Goal: Task Accomplishment & Management: Manage account settings

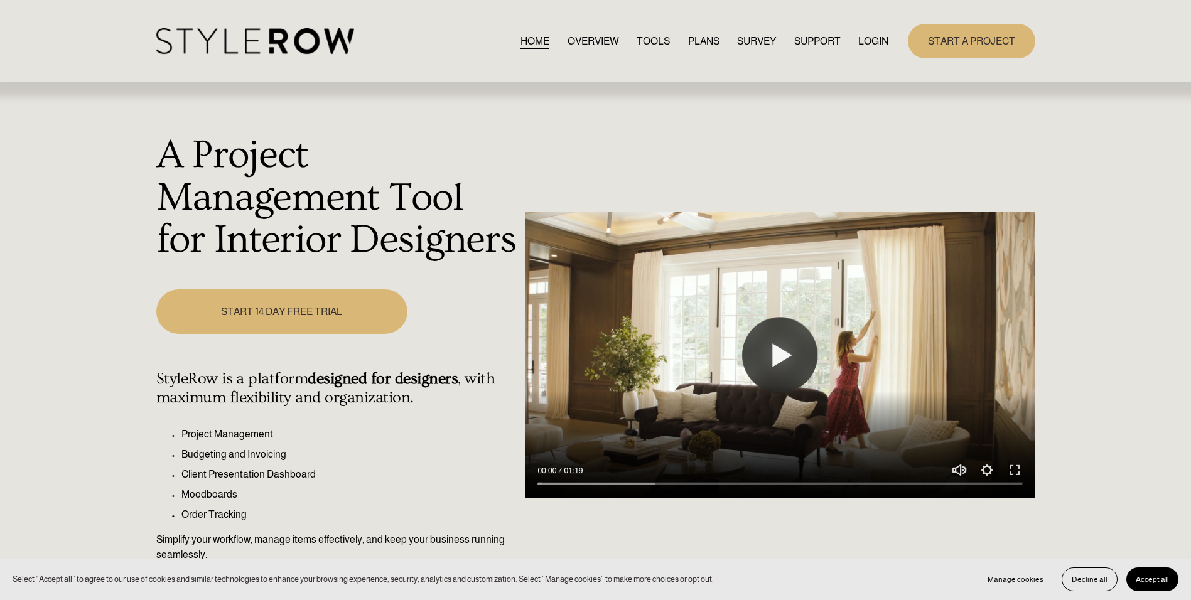
click at [865, 38] on link "LOGIN" at bounding box center [873, 41] width 30 height 17
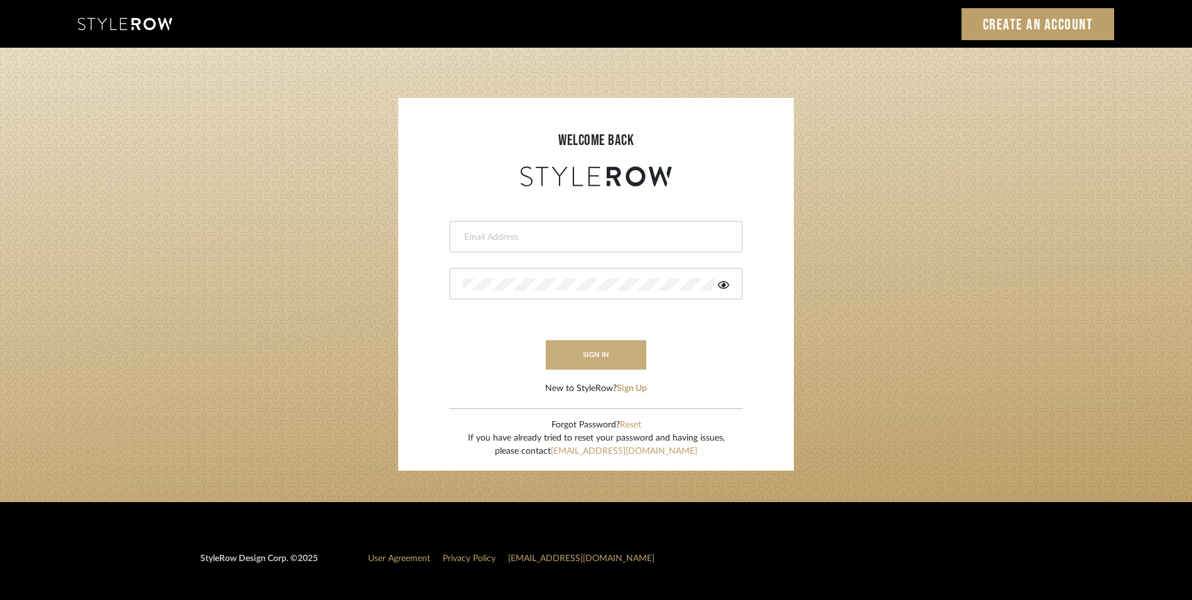
type input "lewisrosedesign@gmail.com"
click at [613, 344] on button "sign in" at bounding box center [596, 355] width 100 height 30
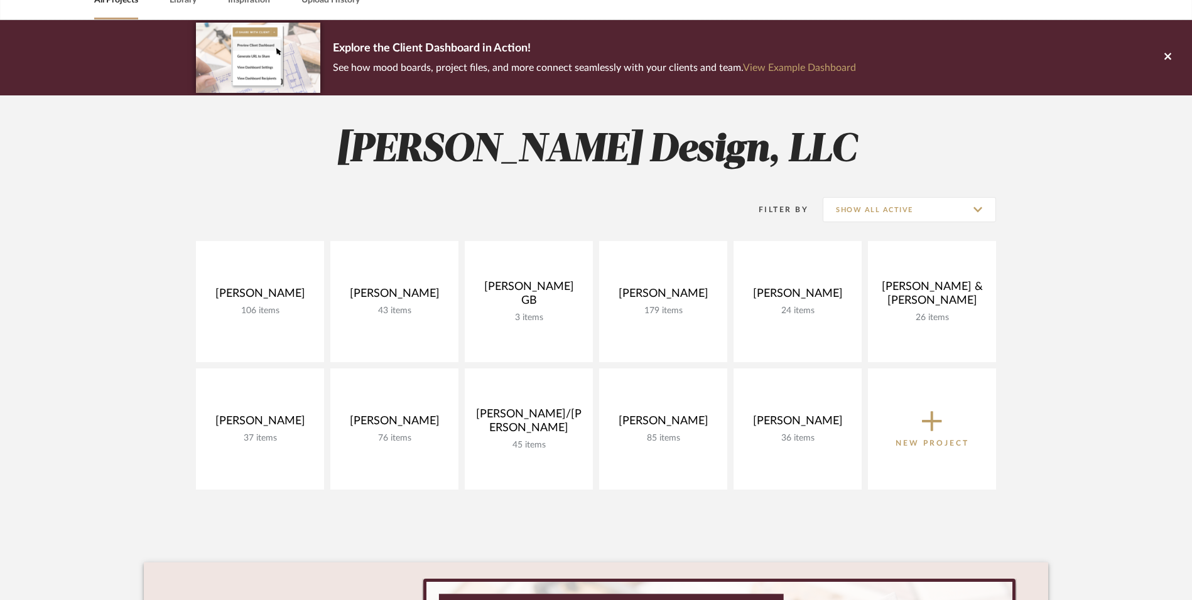
scroll to position [188, 0]
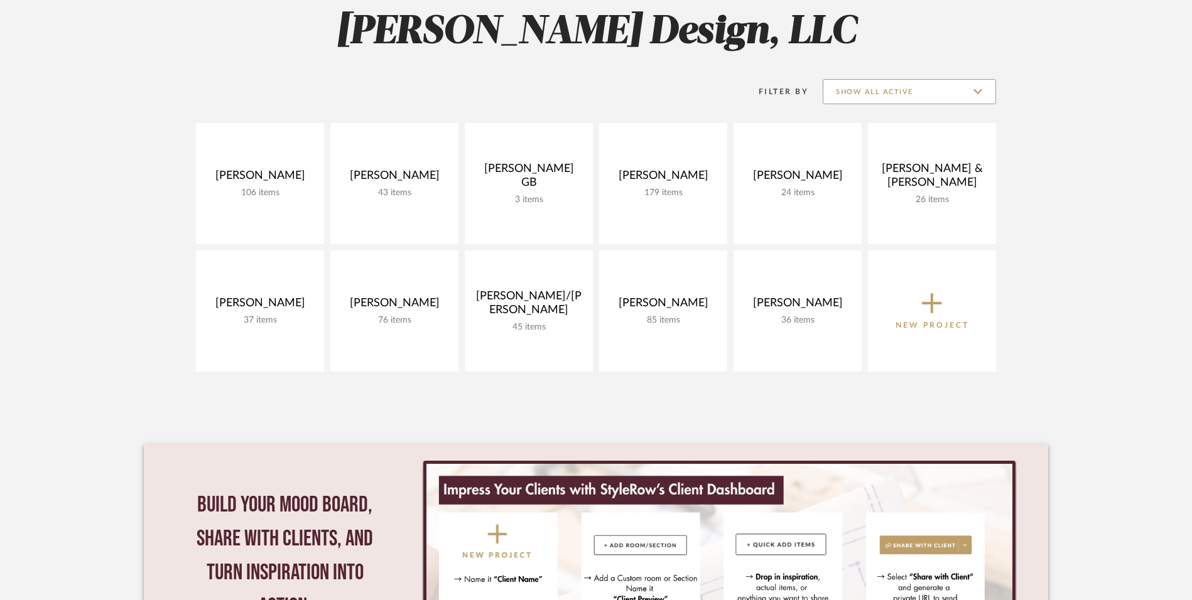
click at [933, 96] on input "Show All Active" at bounding box center [909, 91] width 173 height 25
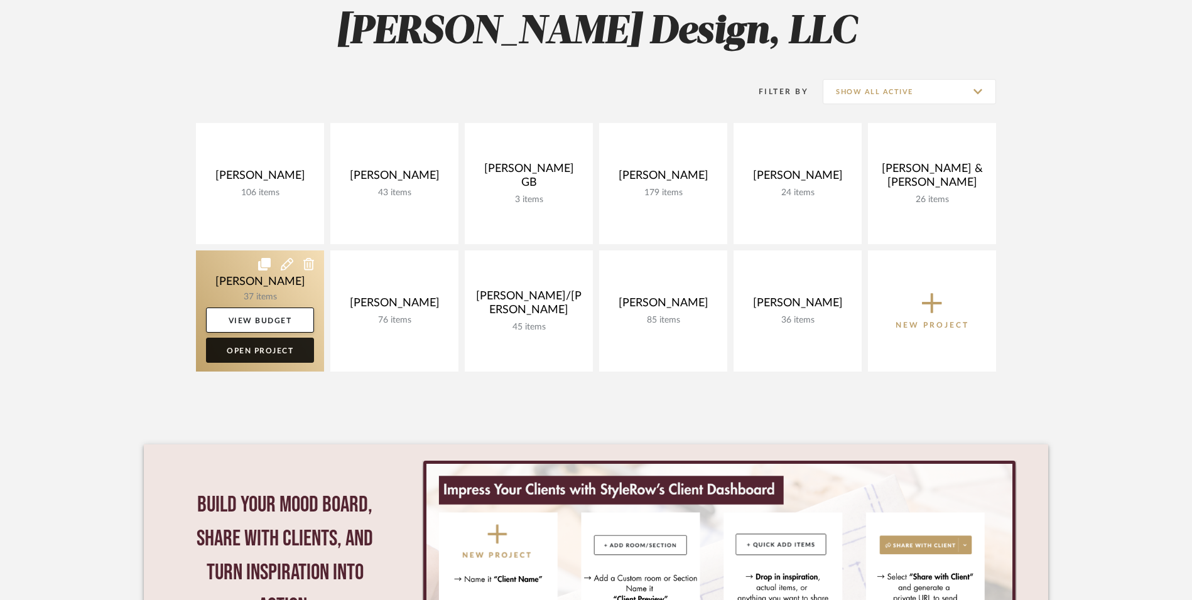
click at [286, 348] on link "Open Project" at bounding box center [260, 350] width 108 height 25
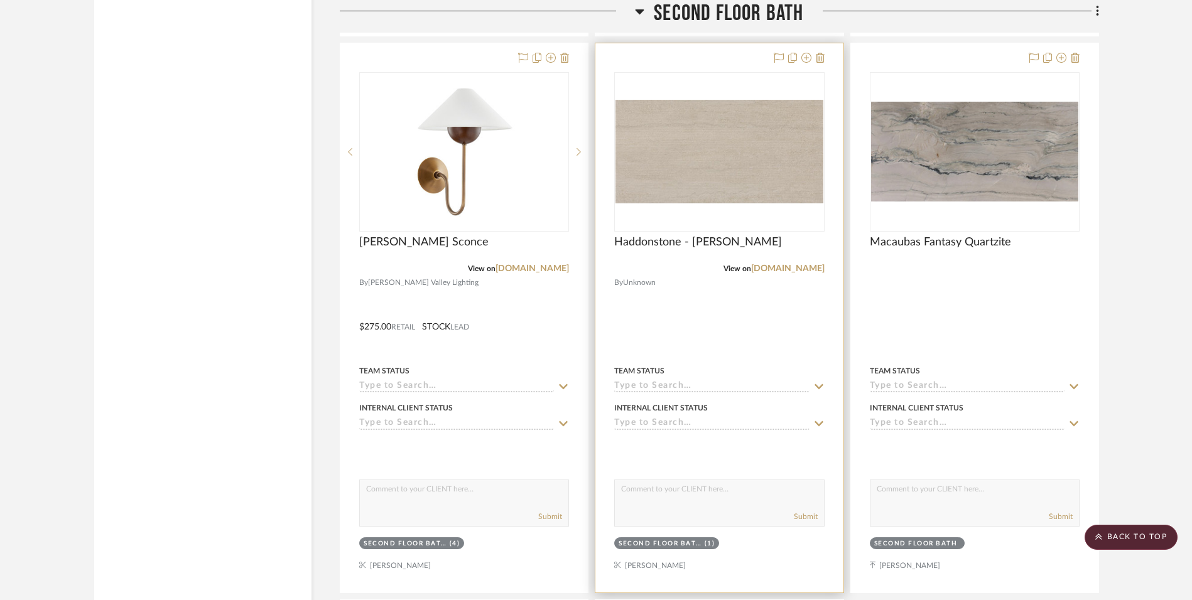
scroll to position [6845, 0]
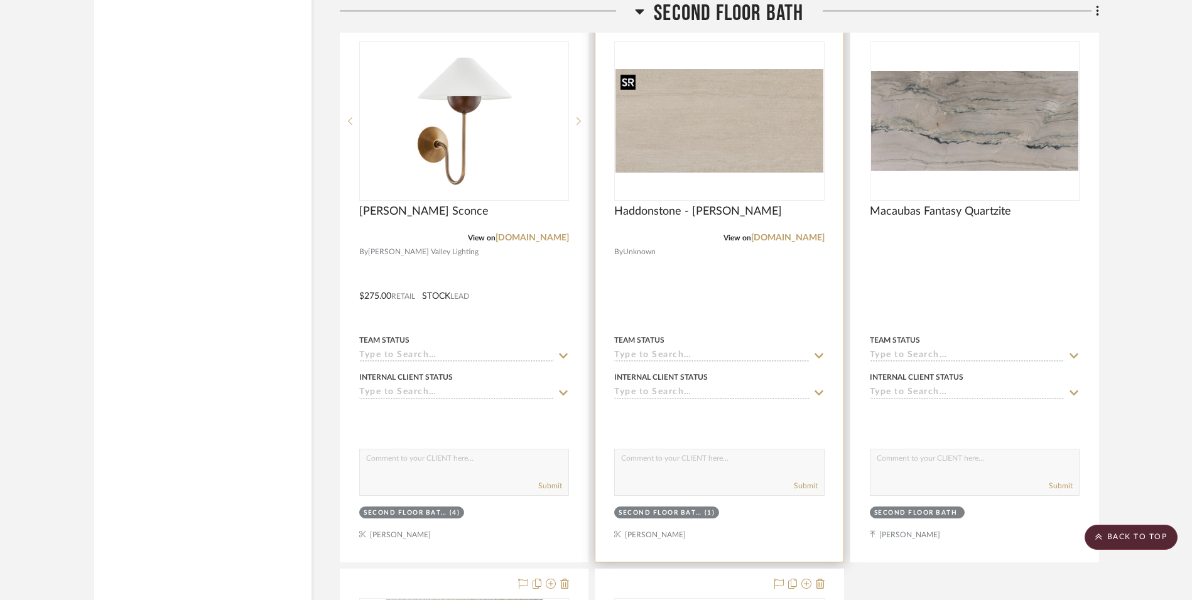
click at [801, 160] on img "0" at bounding box center [718, 121] width 207 height 104
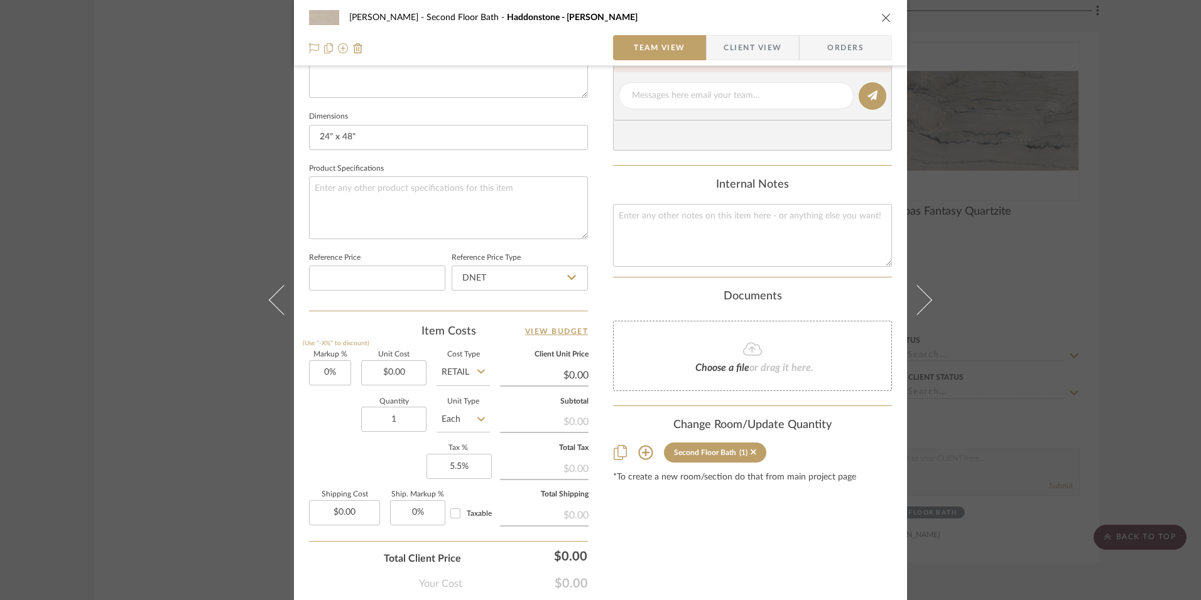
scroll to position [569, 0]
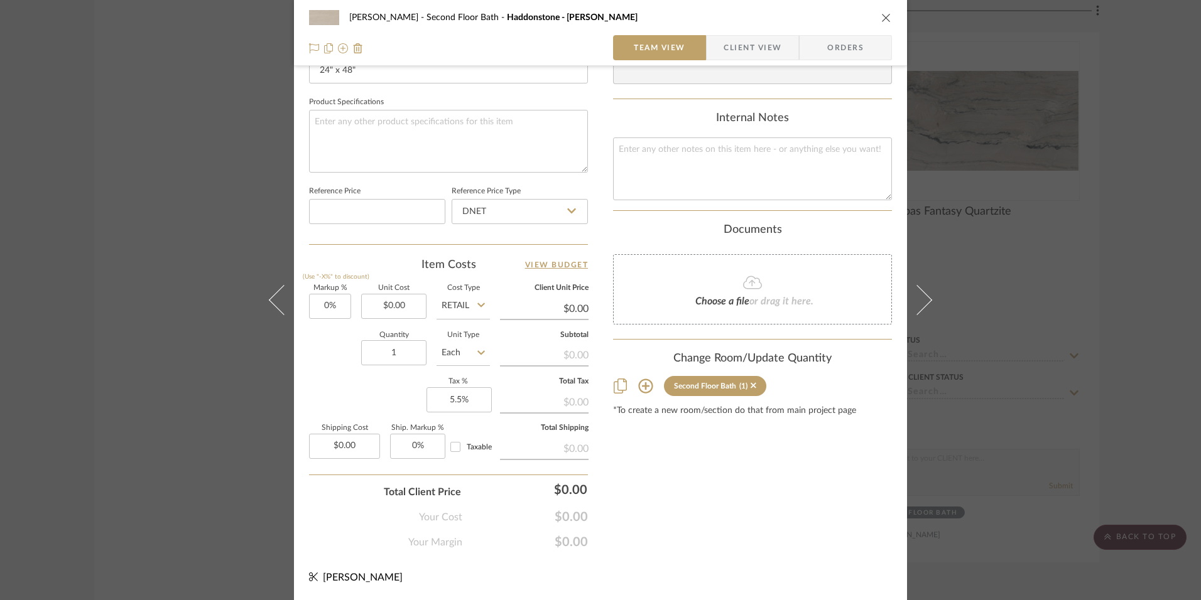
click at [886, 18] on icon "close" at bounding box center [886, 18] width 10 height 10
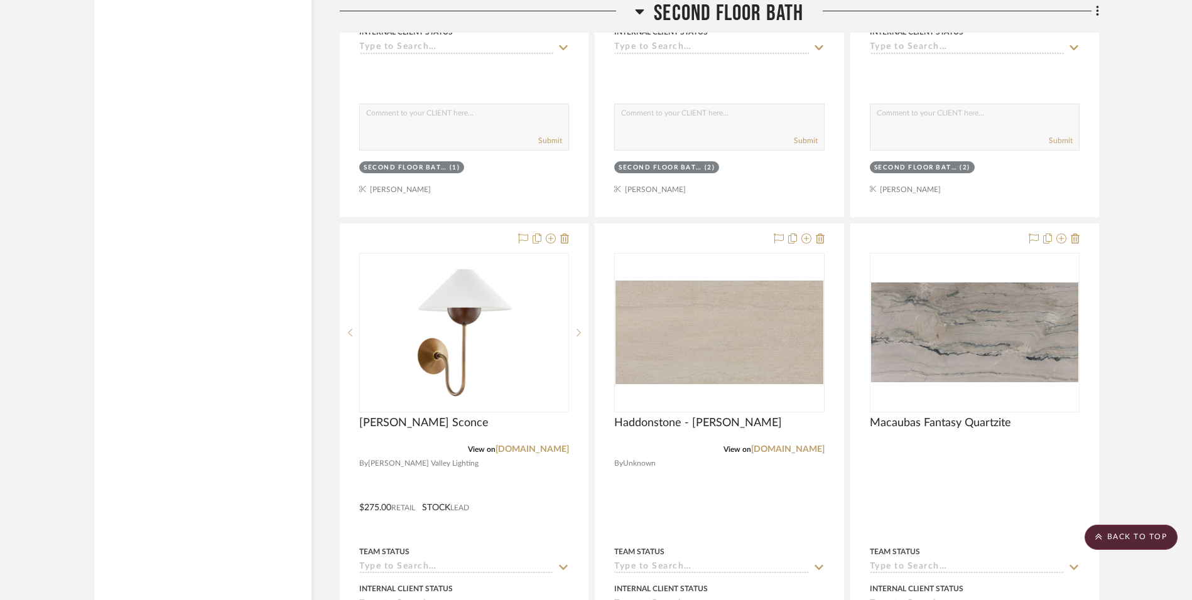
scroll to position [6656, 0]
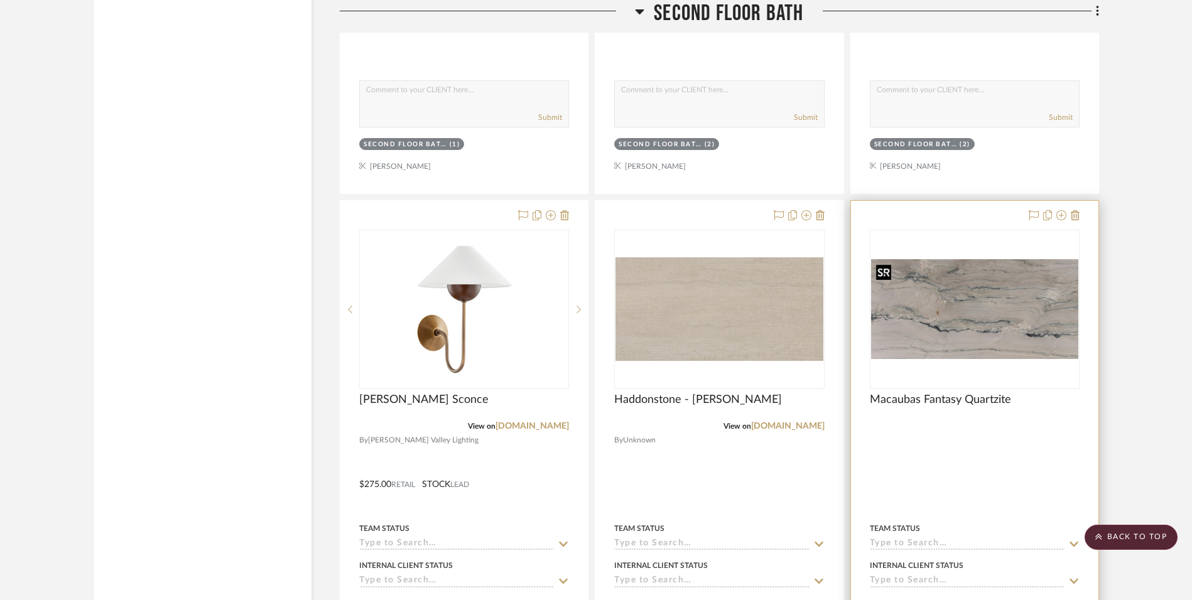
click at [980, 325] on img "0" at bounding box center [974, 309] width 207 height 100
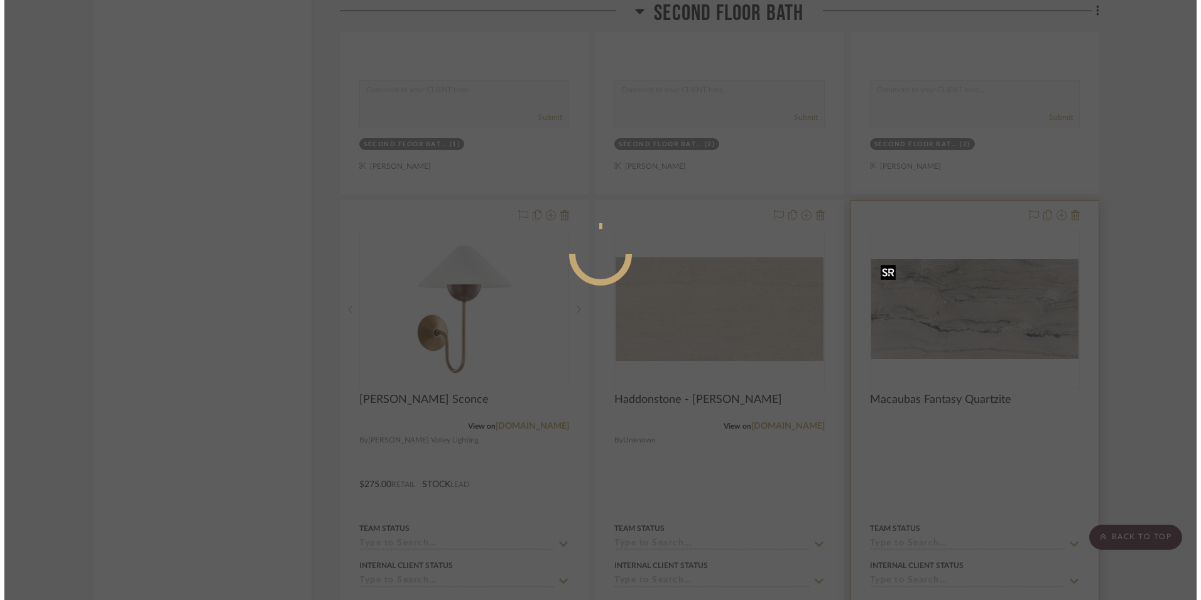
scroll to position [0, 0]
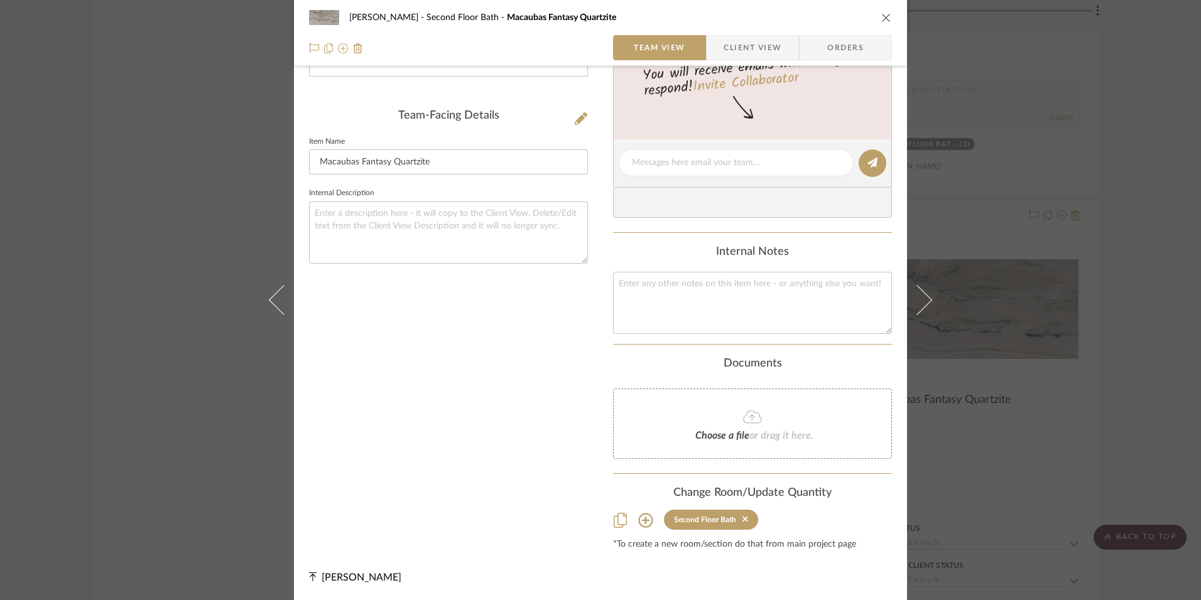
click at [774, 45] on span "Client View" at bounding box center [752, 47] width 58 height 25
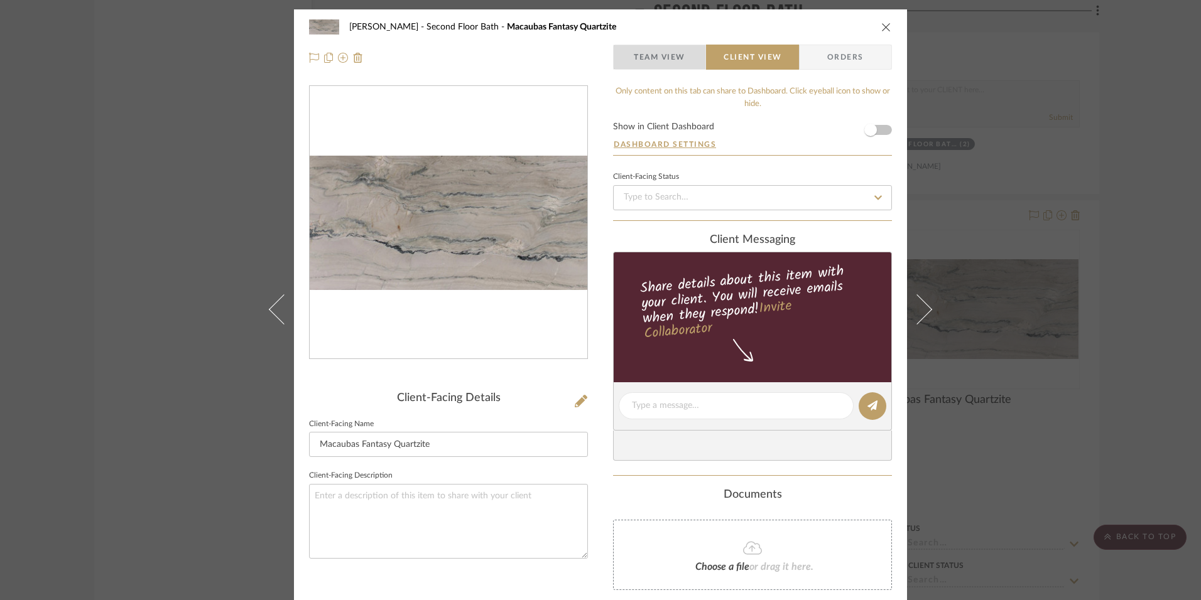
click at [664, 58] on span "Team View" at bounding box center [659, 57] width 51 height 25
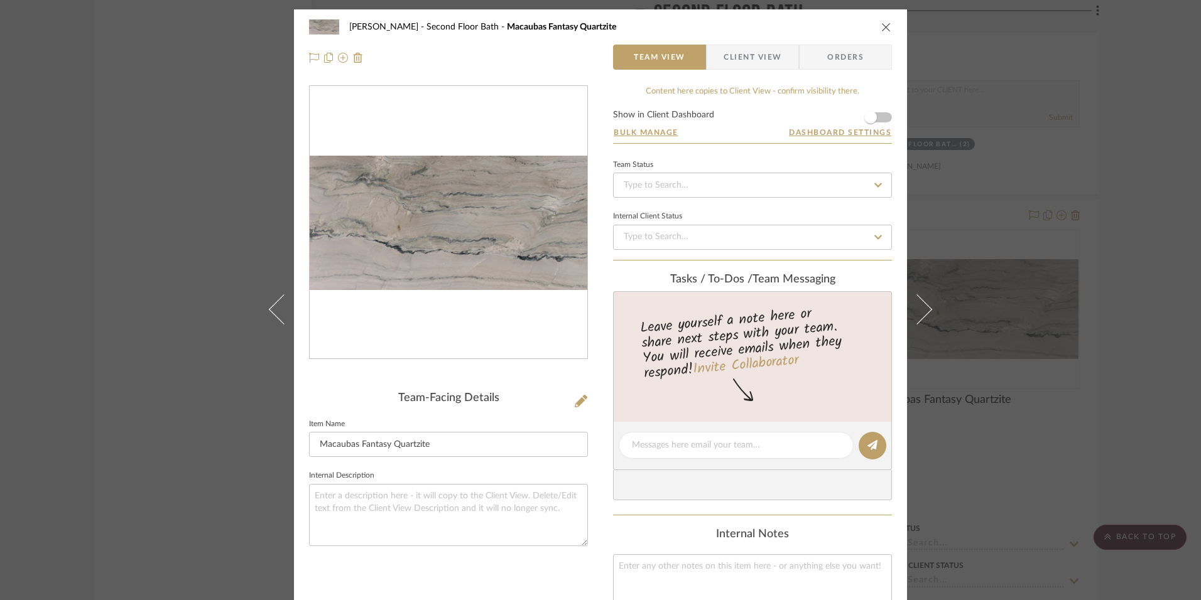
click at [881, 23] on icon "close" at bounding box center [886, 27] width 10 height 10
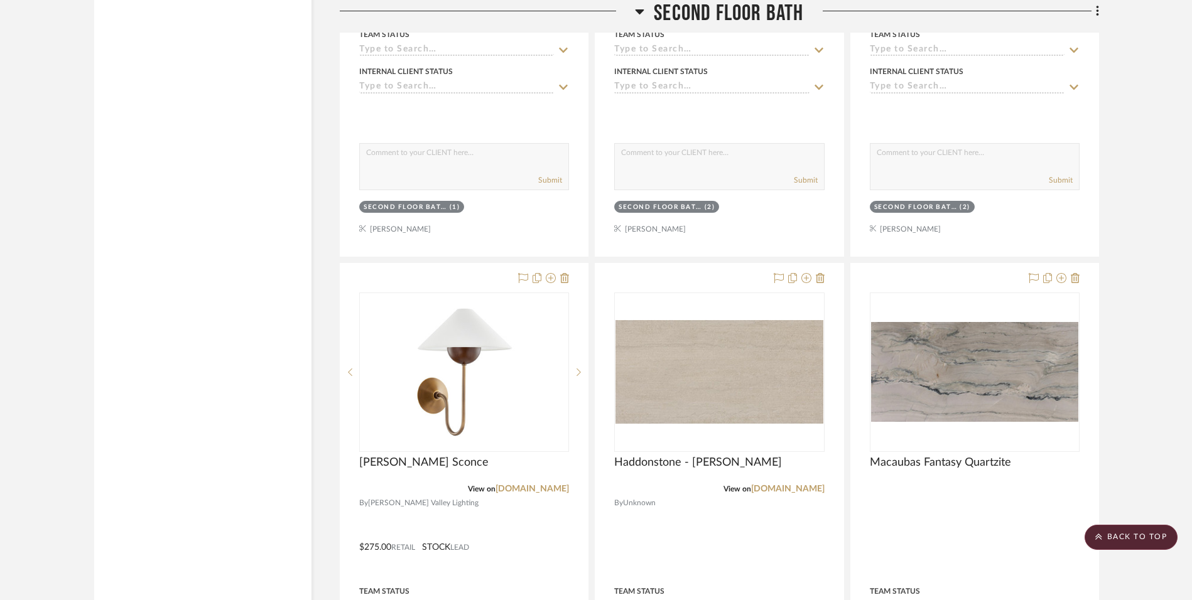
scroll to position [6719, 0]
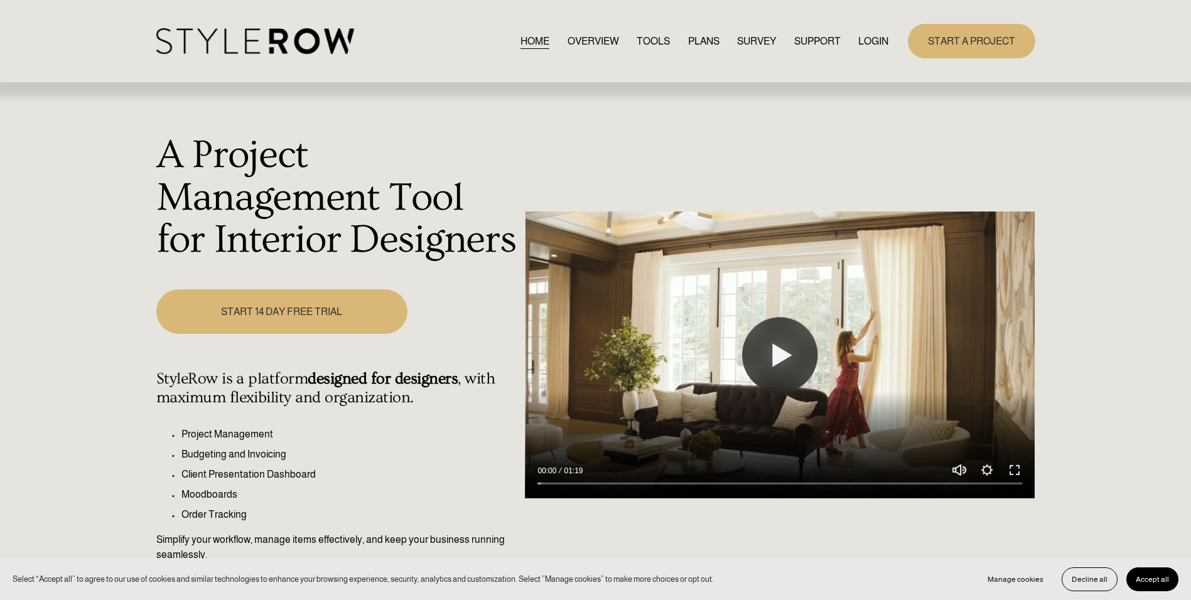
click at [863, 43] on link "LOGIN" at bounding box center [873, 41] width 30 height 17
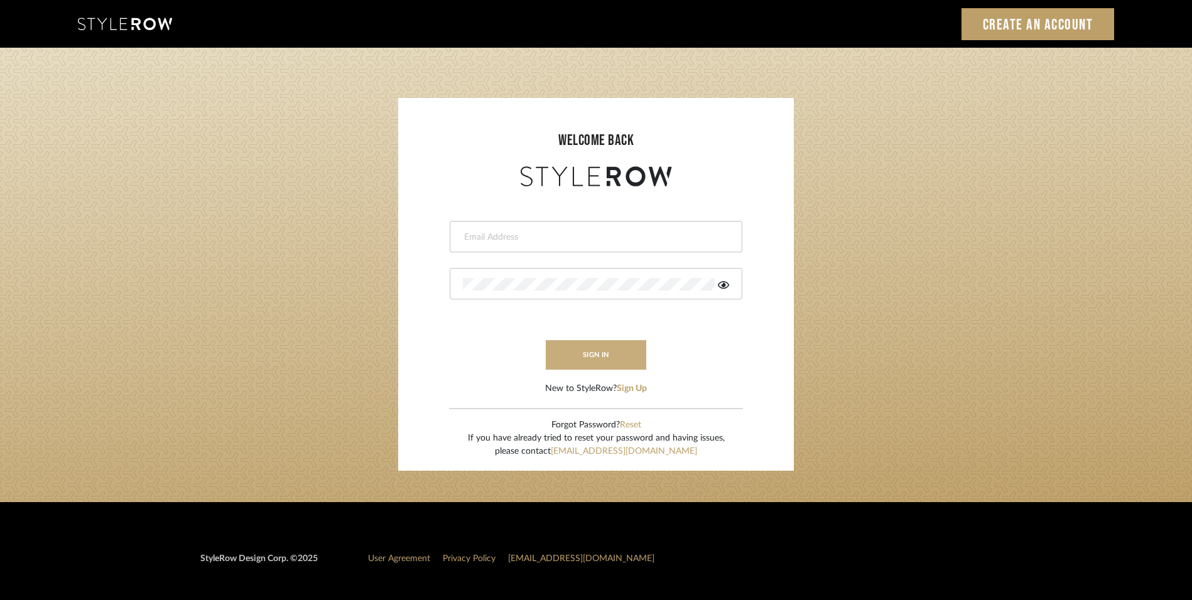
type input "lewisrosedesign@gmail.com"
click at [610, 361] on button "sign in" at bounding box center [596, 355] width 100 height 30
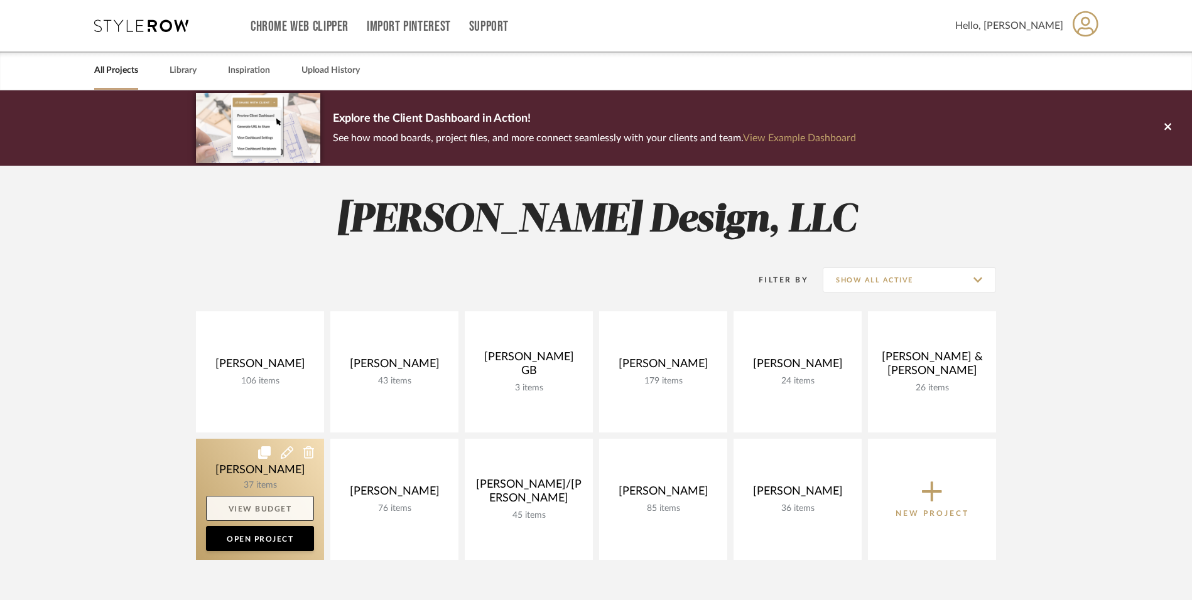
click at [303, 519] on link "View Budget" at bounding box center [260, 508] width 108 height 25
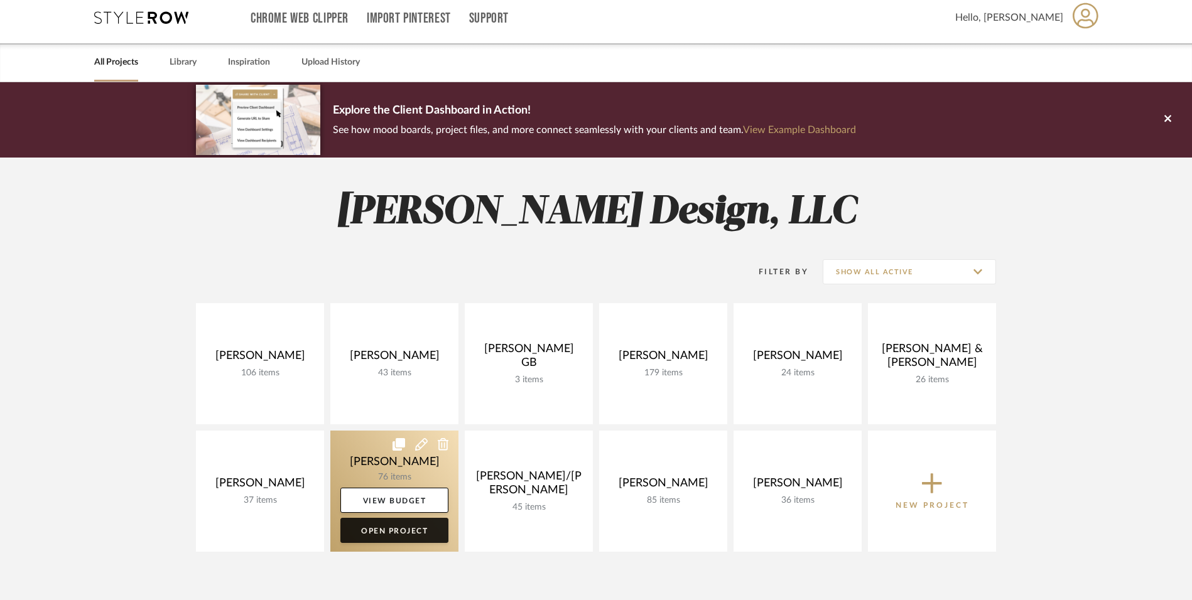
scroll to position [126, 0]
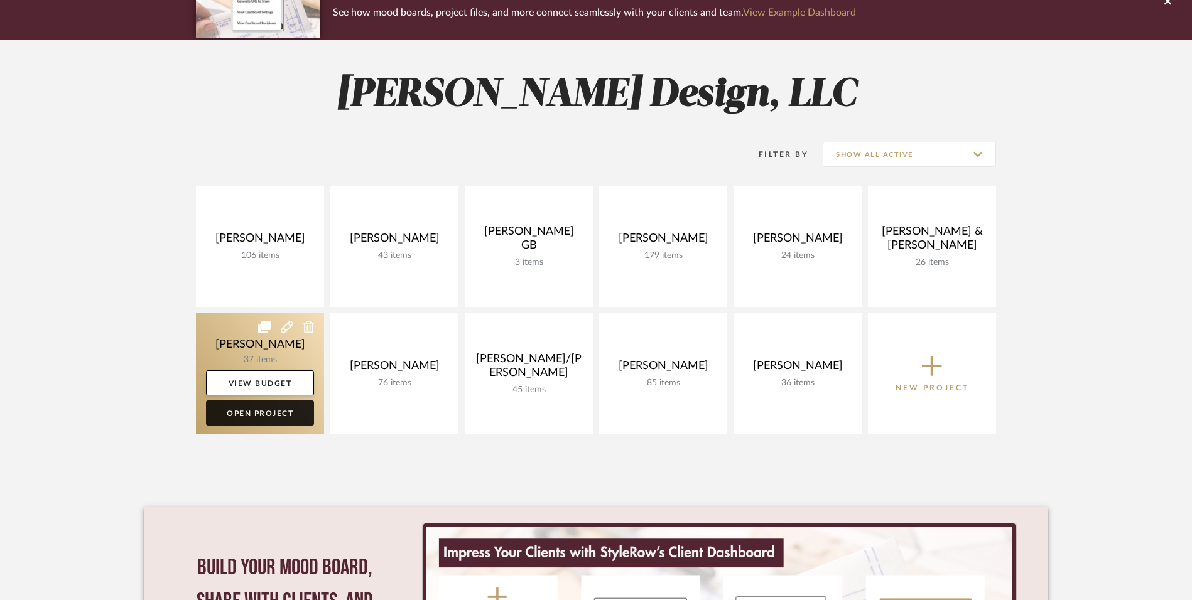
click at [222, 408] on link "Open Project" at bounding box center [260, 413] width 108 height 25
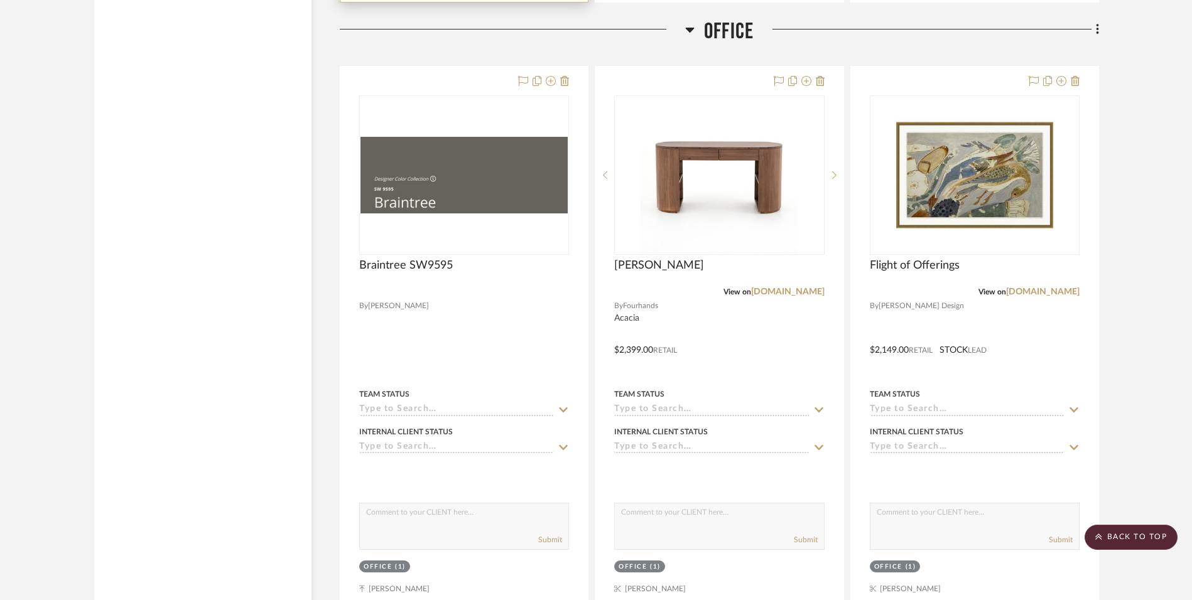
scroll to position [2700, 0]
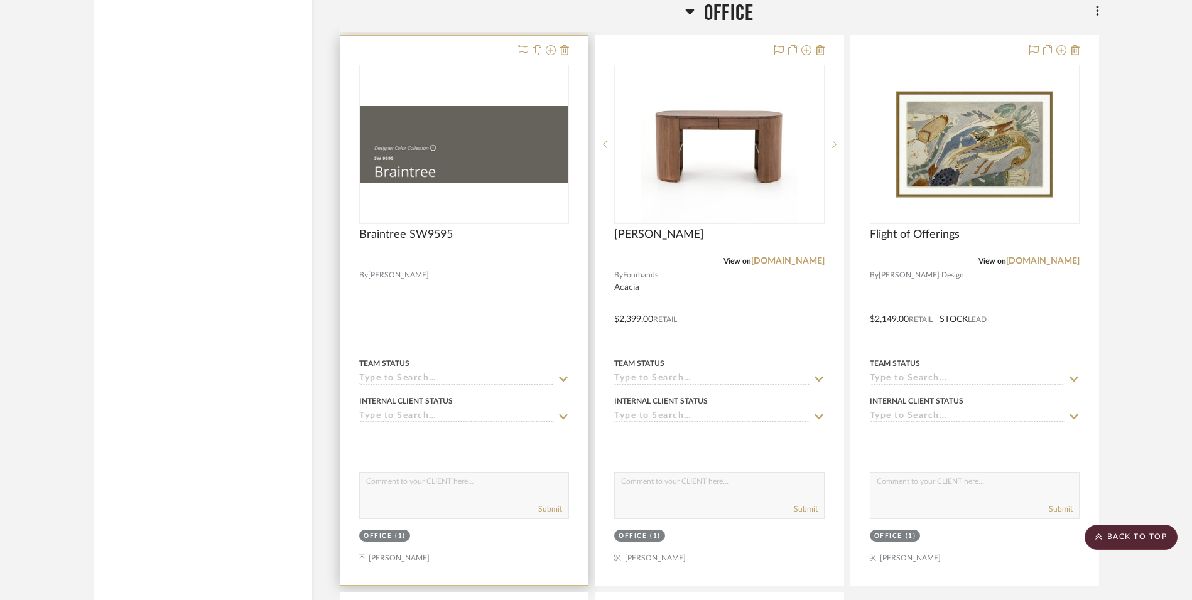
click at [0, 0] on img at bounding box center [0, 0] width 0 height 0
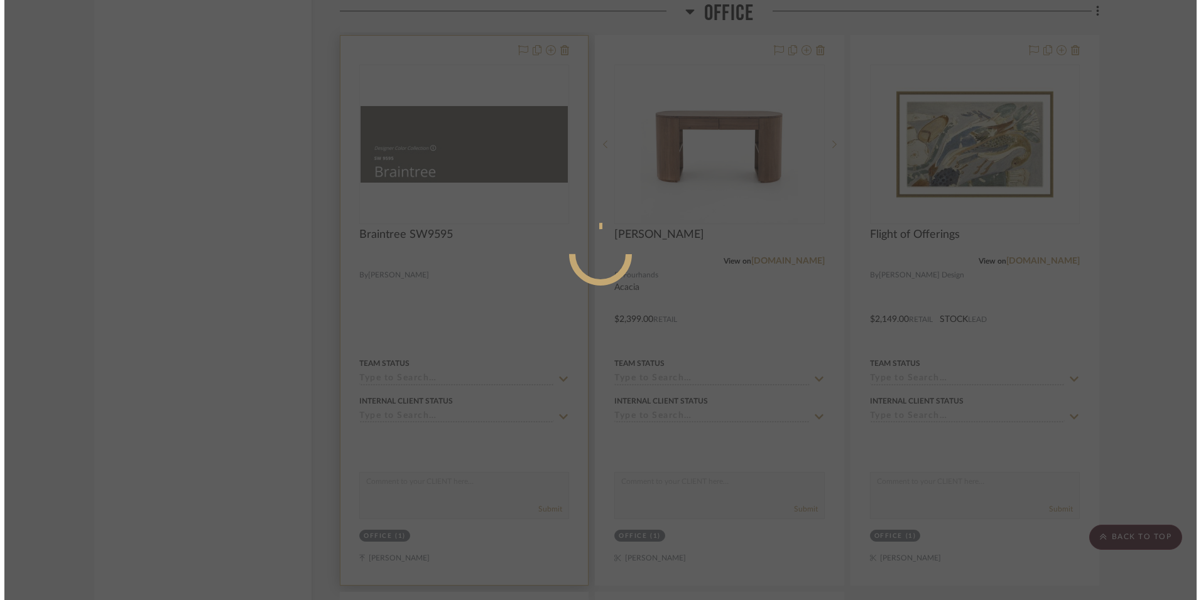
scroll to position [0, 0]
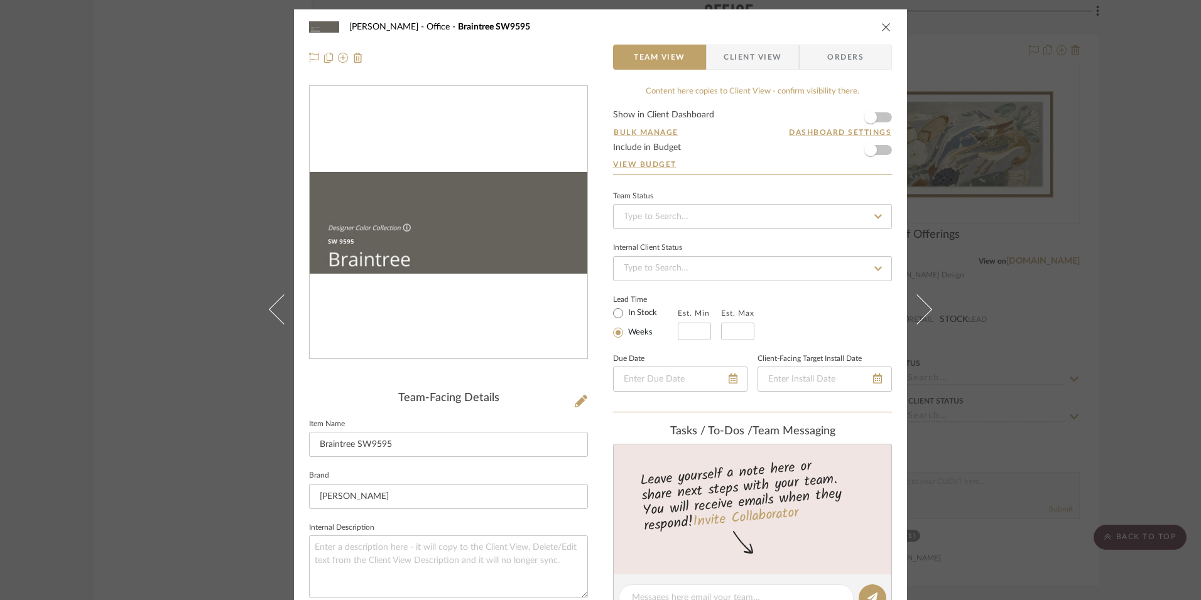
click at [865, 22] on div "O'Connor, Lizzy Office Braintree SW9595" at bounding box center [600, 26] width 583 height 25
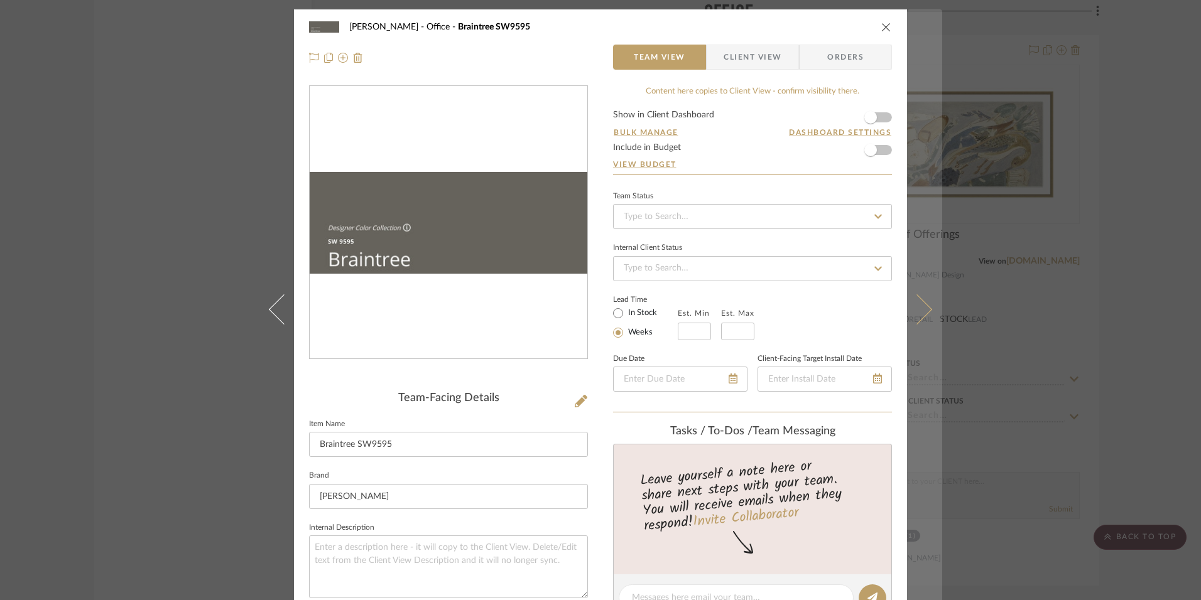
click at [907, 33] on button at bounding box center [924, 309] width 35 height 600
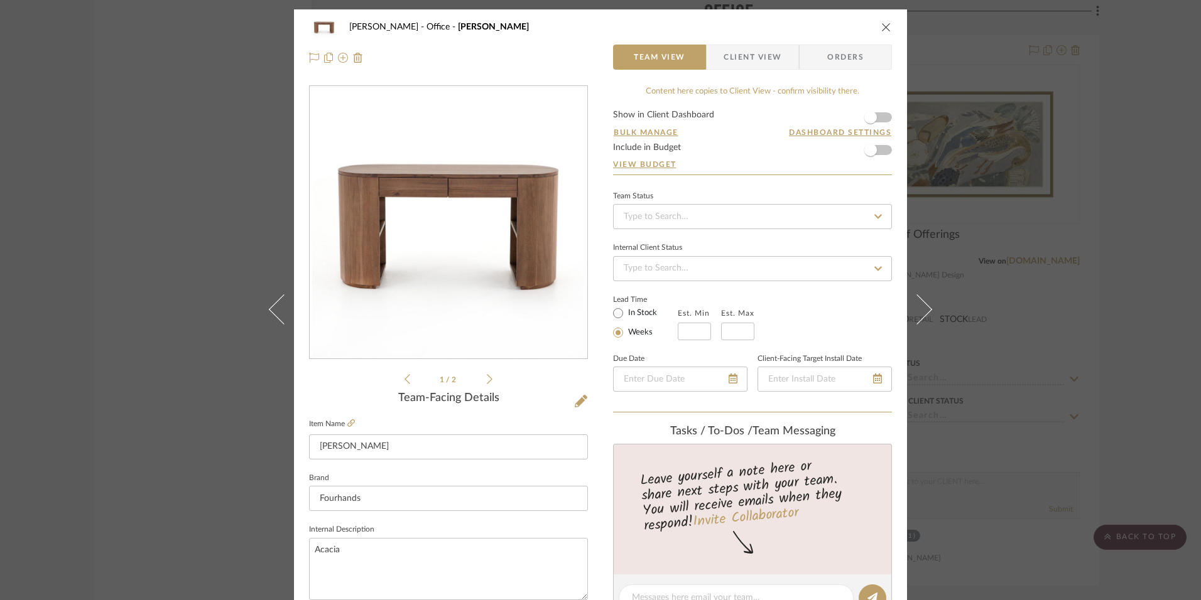
click at [881, 27] on icon "close" at bounding box center [886, 27] width 10 height 10
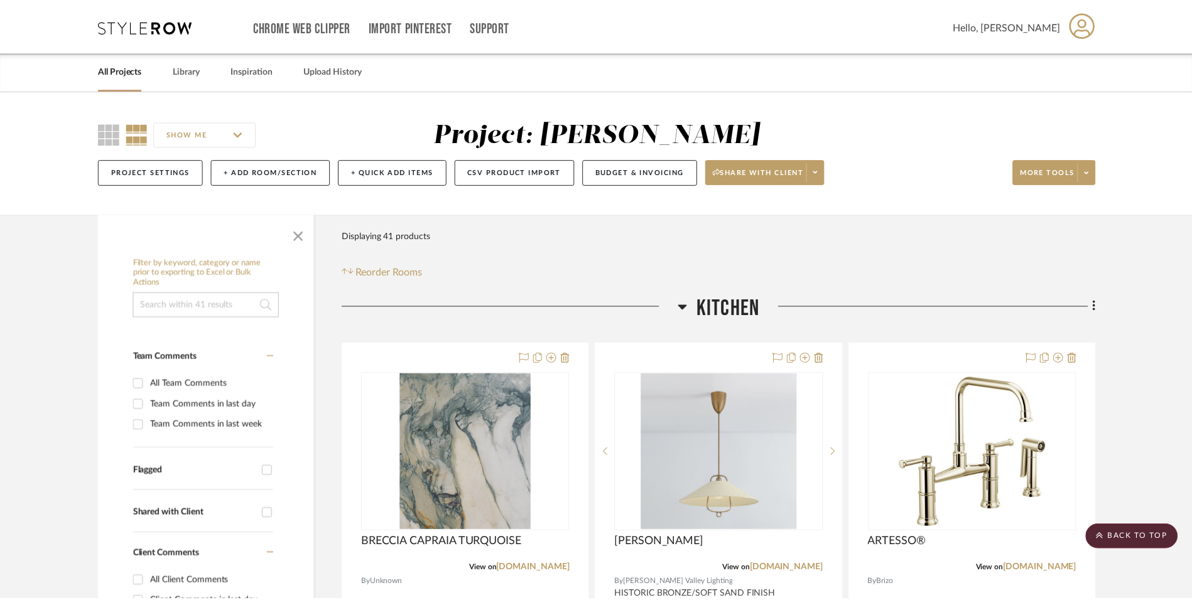
scroll to position [2700, 0]
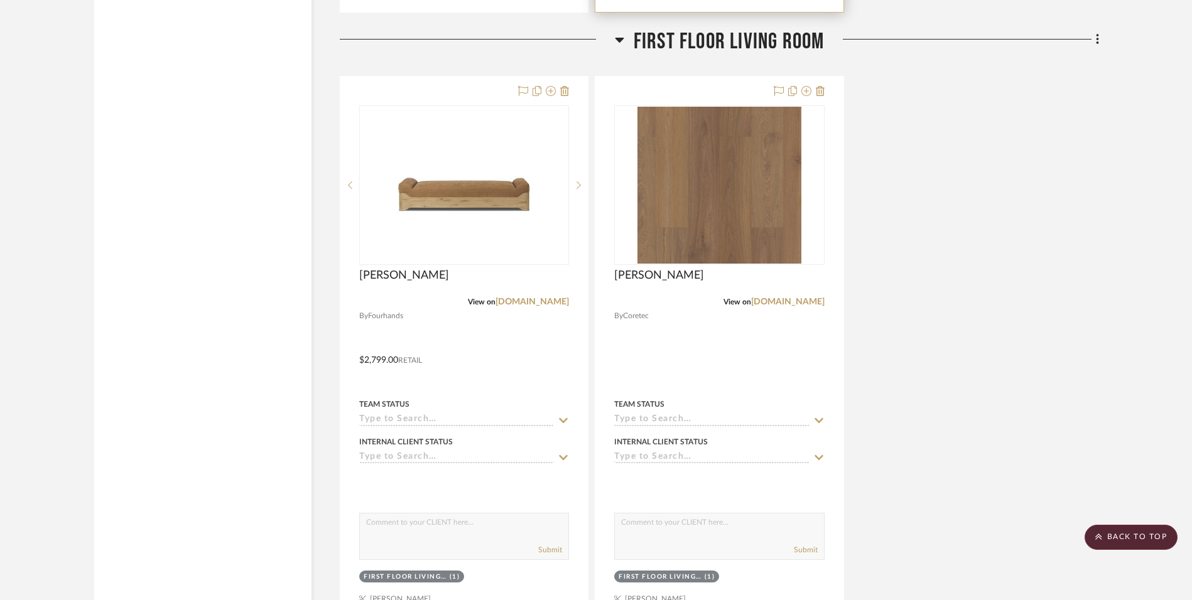
scroll to position [3893, 0]
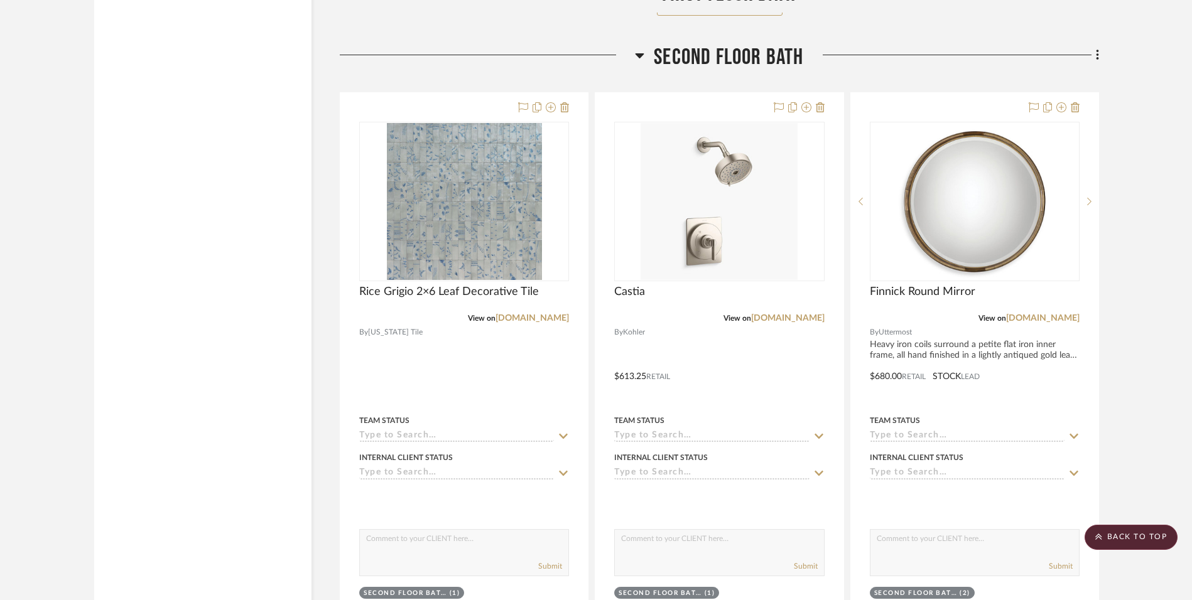
scroll to position [6091, 0]
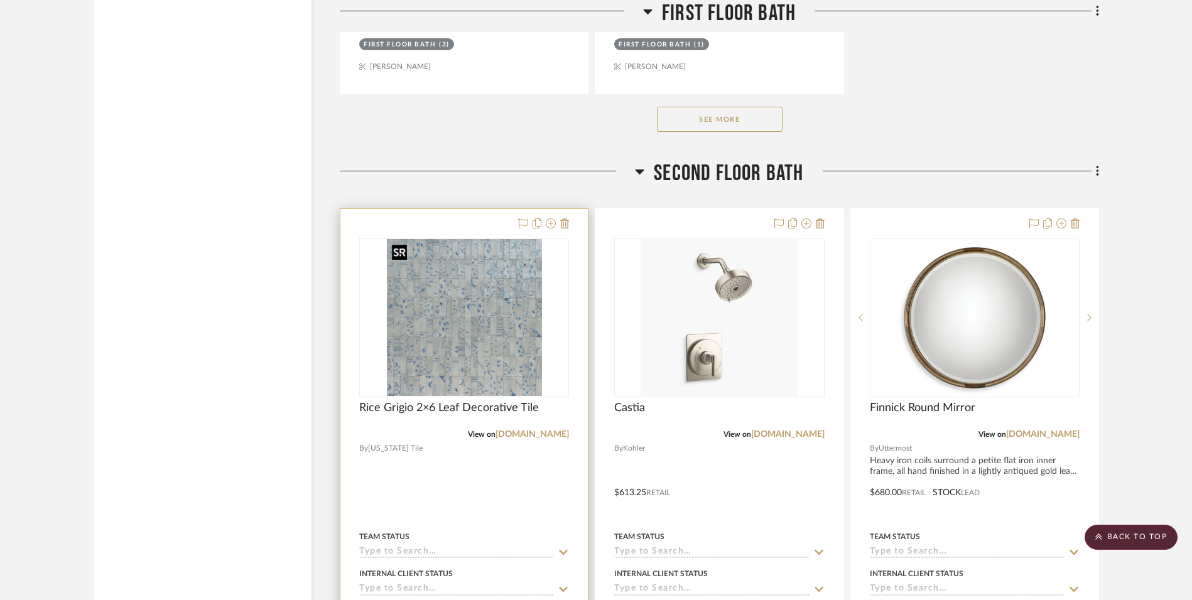
click at [423, 320] on div at bounding box center [464, 318] width 210 height 160
click at [524, 308] on img "0" at bounding box center [464, 317] width 155 height 157
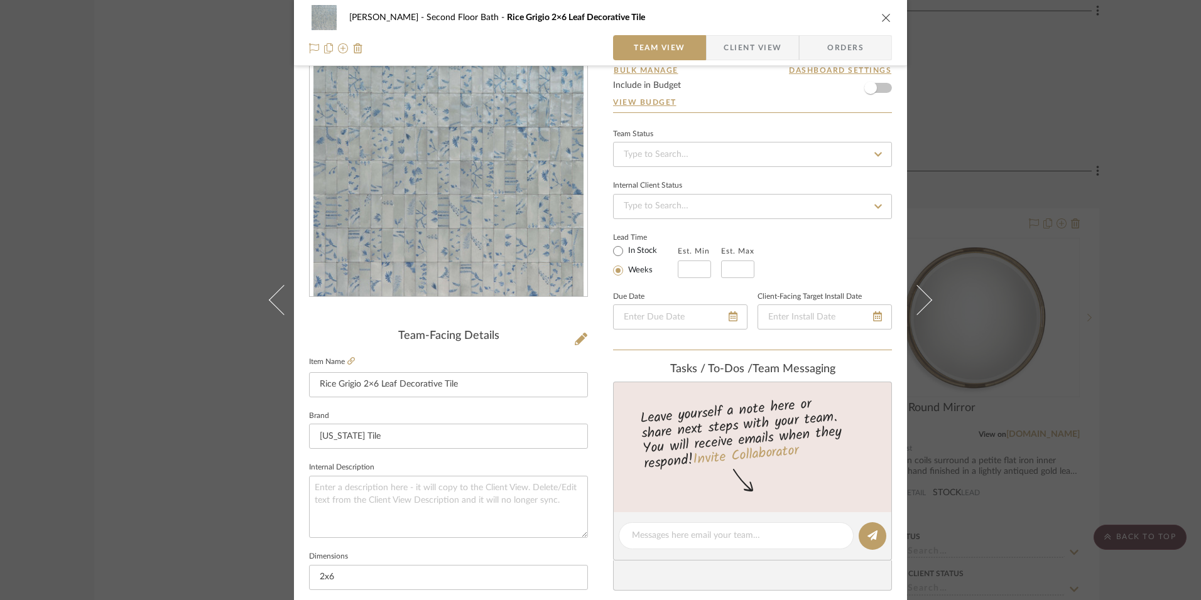
scroll to position [0, 0]
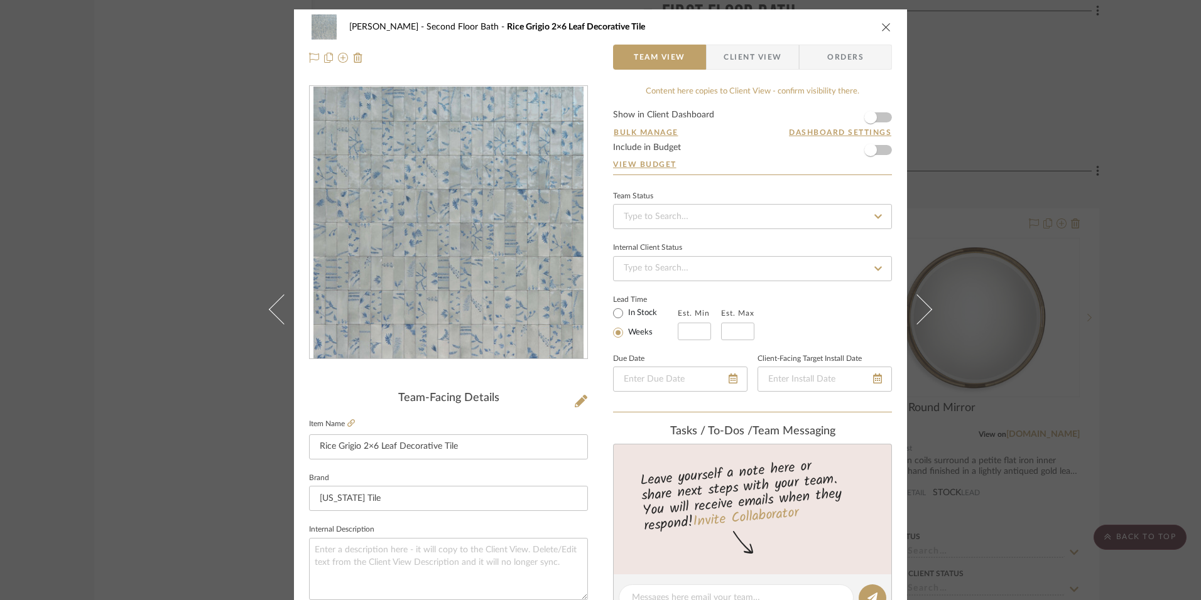
click at [893, 26] on div "O'Connor, Lizzy Second Floor Bath Rice Grigio 2×6 Leaf Decorative Tile Team Vie…" at bounding box center [600, 42] width 613 height 66
click at [881, 26] on icon "close" at bounding box center [886, 27] width 10 height 10
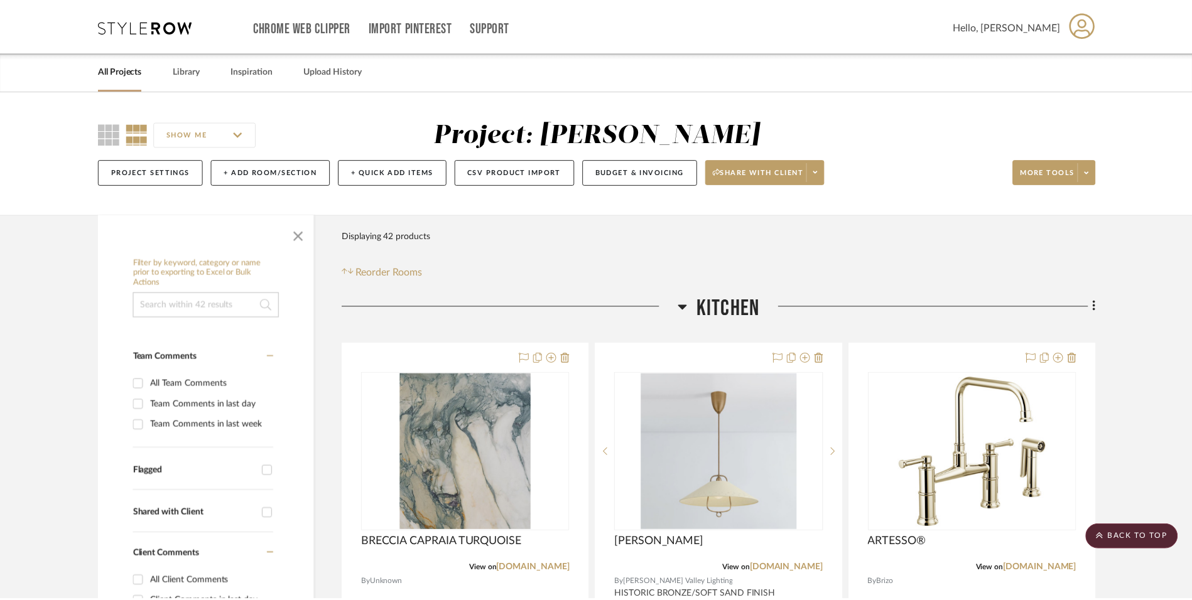
scroll to position [6091, 0]
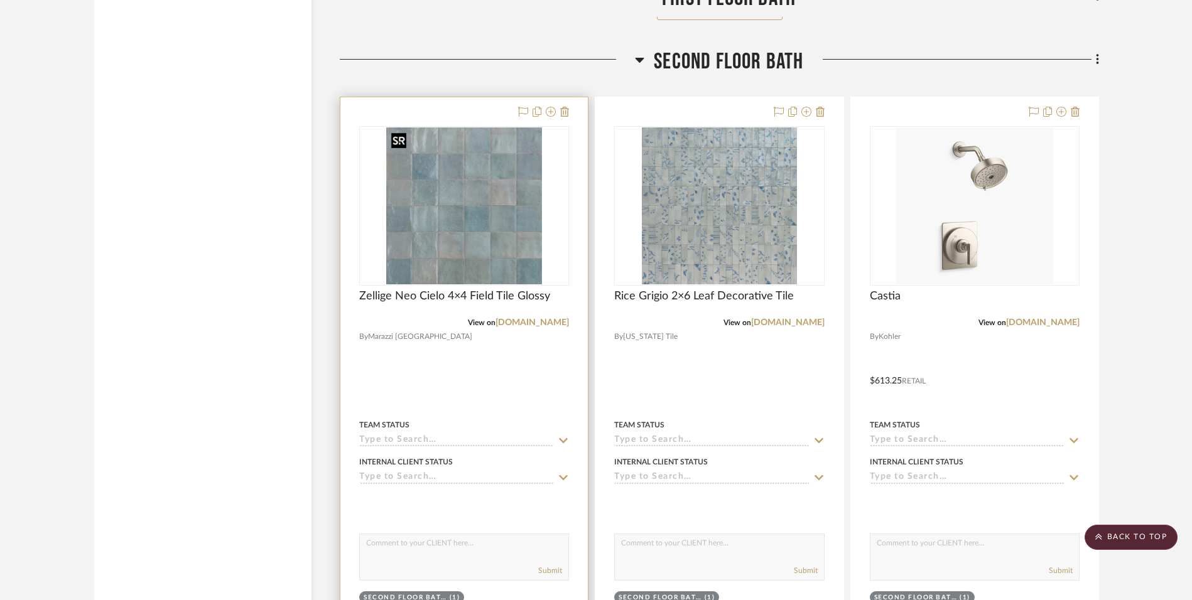
scroll to position [6217, 0]
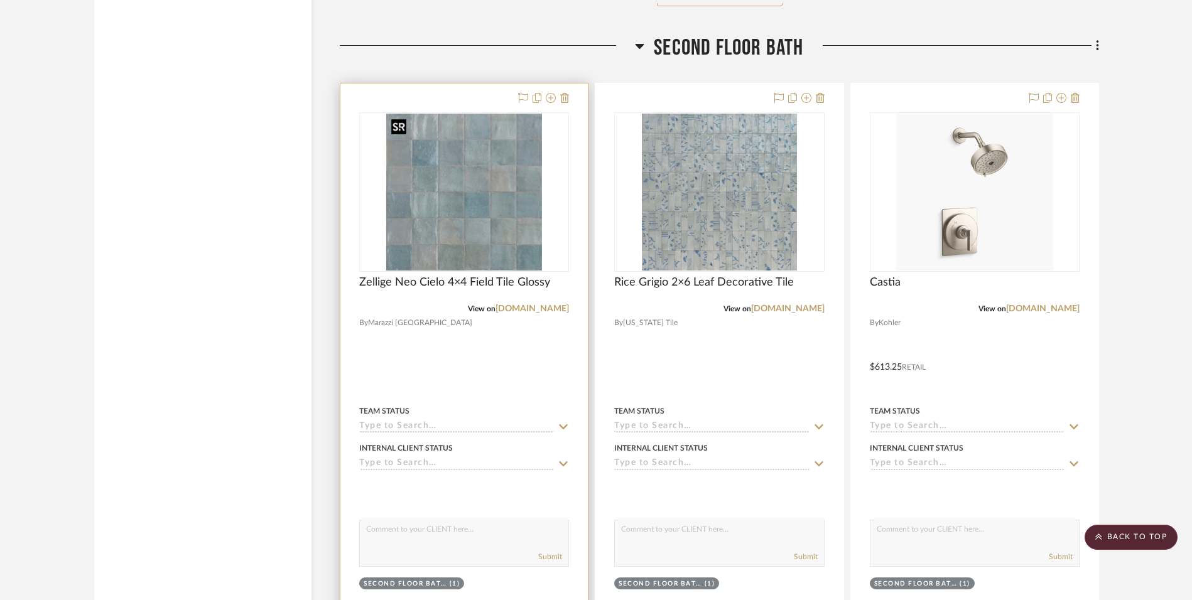
click at [452, 223] on img "0" at bounding box center [464, 192] width 156 height 157
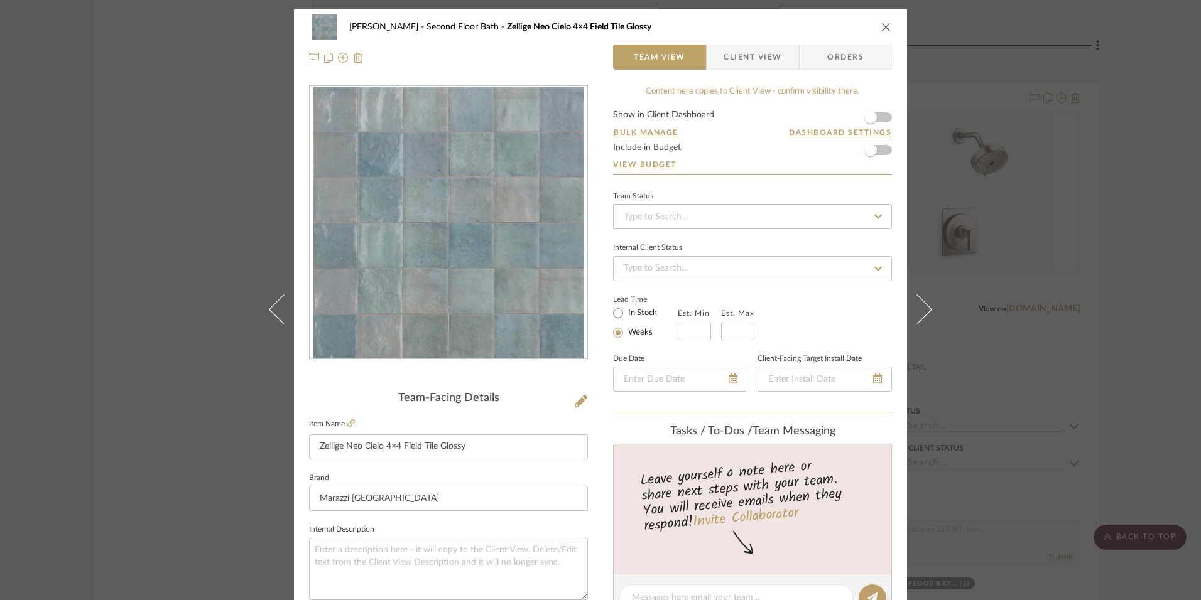
click at [883, 31] on icon "close" at bounding box center [886, 27] width 10 height 10
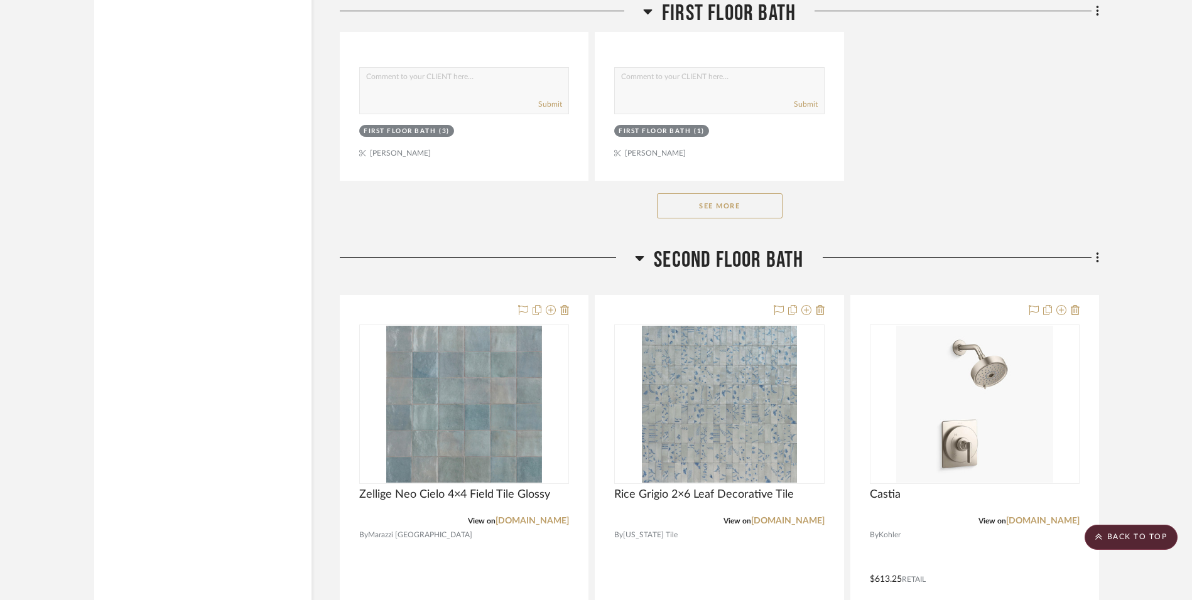
scroll to position [5966, 0]
